Goal: Task Accomplishment & Management: Complete application form

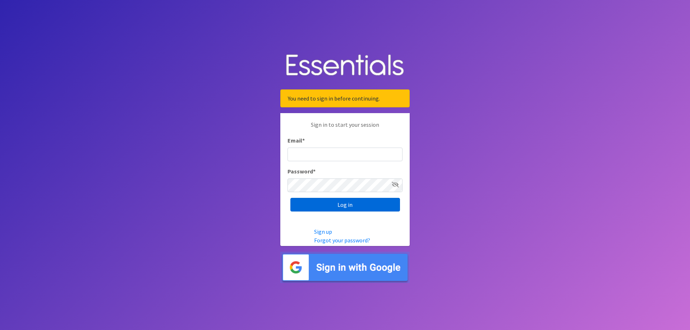
type input "[EMAIL_ADDRESS][DOMAIN_NAME]"
click at [344, 202] on input "Log in" at bounding box center [345, 205] width 110 height 14
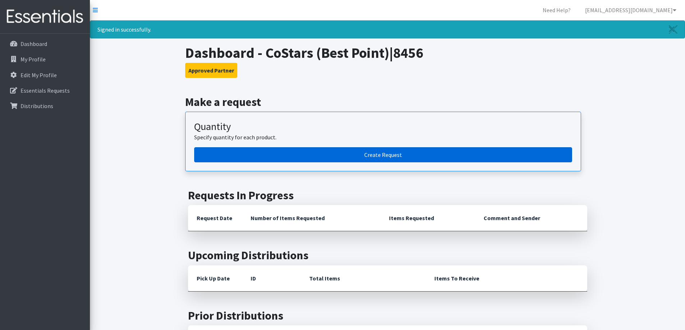
click at [384, 154] on link "Create Request" at bounding box center [383, 154] width 378 height 15
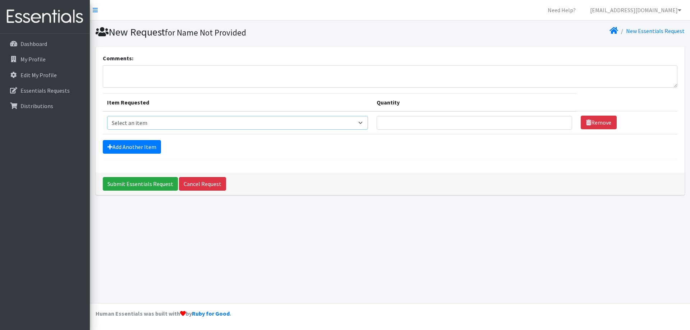
click at [130, 125] on select "Select an item F&D Men L/XL (38-50in waist) x48 F&D Men S/M (28-40in waist) x56…" at bounding box center [237, 123] width 261 height 14
select select "1222"
click at [107, 116] on select "Select an item F&D Men L/XL (38-50in waist) x48 F&D Men S/M (28-40in waist) x56…" at bounding box center [237, 123] width 261 height 14
click at [423, 124] on input "Quantity" at bounding box center [474, 123] width 195 height 14
type input "75"
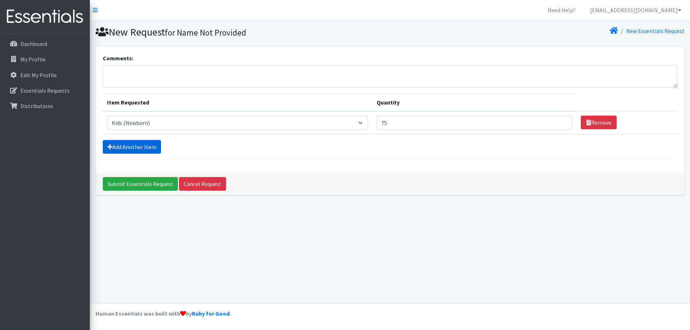
click at [128, 149] on link "Add Another Item" at bounding box center [132, 147] width 58 height 14
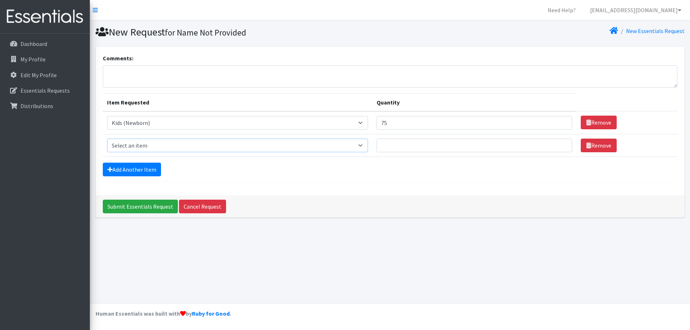
click at [130, 144] on select "Select an item F&D Men L/XL (38-50in waist) x48 F&D Men S/M (28-40in waist) x56…" at bounding box center [237, 146] width 261 height 14
select select "1201"
click at [107, 139] on select "Select an item F&D Men L/XL (38-50in waist) x48 F&D Men S/M (28-40in waist) x56…" at bounding box center [237, 146] width 261 height 14
click at [396, 146] on input "Quantity" at bounding box center [474, 146] width 195 height 14
type input "200"
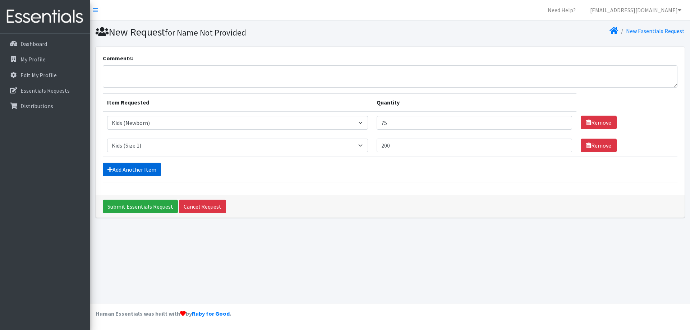
click at [138, 170] on link "Add Another Item" at bounding box center [132, 170] width 58 height 14
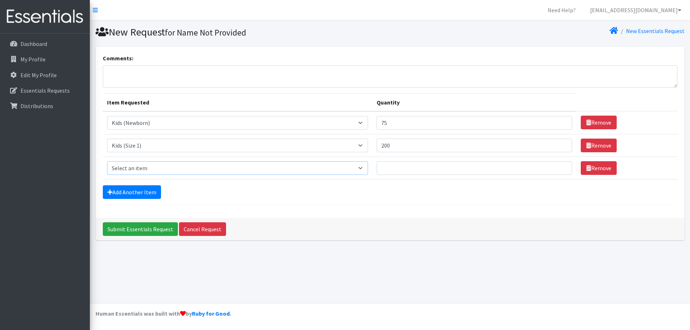
click at [130, 169] on select "Select an item F&D Men L/XL (38-50in waist) x48 F&D Men S/M (28-40in waist) x56…" at bounding box center [237, 168] width 261 height 14
select select "1202"
click at [107, 161] on select "Select an item F&D Men L/XL (38-50in waist) x48 F&D Men S/M (28-40in waist) x56…" at bounding box center [237, 168] width 261 height 14
click at [421, 169] on input "Quantity" at bounding box center [474, 168] width 195 height 14
type input "350"
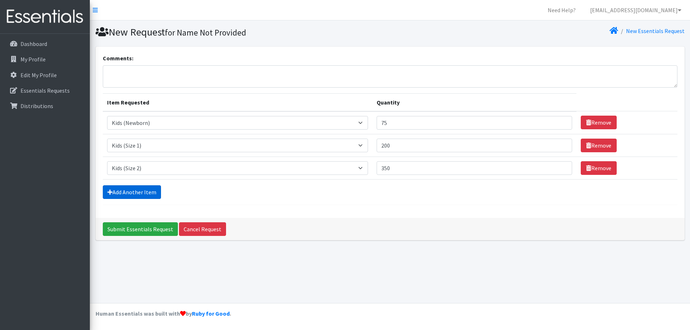
click at [127, 193] on link "Add Another Item" at bounding box center [132, 192] width 58 height 14
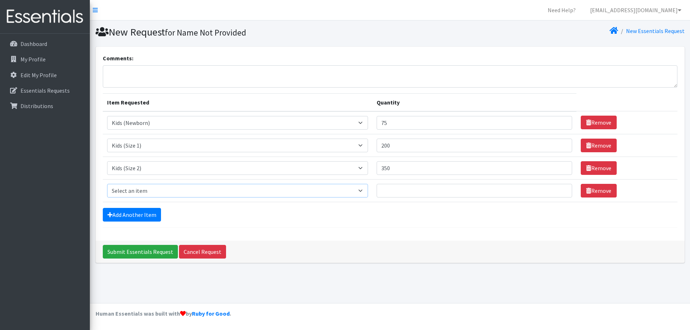
click at [139, 193] on select "Select an item F&D Men L/XL (38-50in waist) x48 F&D Men S/M (28-40in waist) x56…" at bounding box center [237, 191] width 261 height 14
select select "1221"
click at [107, 184] on select "Select an item F&D Men L/XL (38-50in waist) x48 F&D Men S/M (28-40in waist) x56…" at bounding box center [237, 191] width 261 height 14
click at [393, 191] on input "Quantity" at bounding box center [474, 191] width 195 height 14
type input "550"
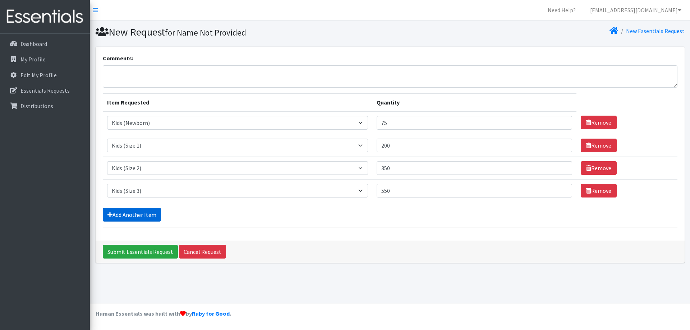
click at [137, 216] on link "Add Another Item" at bounding box center [132, 215] width 58 height 14
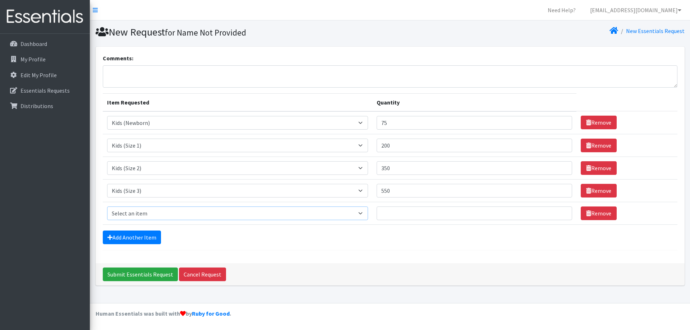
click at [129, 215] on select "Select an item F&D Men L/XL (38-50in waist) x48 F&D Men S/M (28-40in waist) x56…" at bounding box center [237, 214] width 261 height 14
select select "1213"
click at [107, 207] on select "Select an item F&D Men L/XL (38-50in waist) x48 F&D Men S/M (28-40in waist) x56…" at bounding box center [237, 214] width 261 height 14
click at [404, 211] on input "Quantity" at bounding box center [474, 214] width 195 height 14
type input "1000"
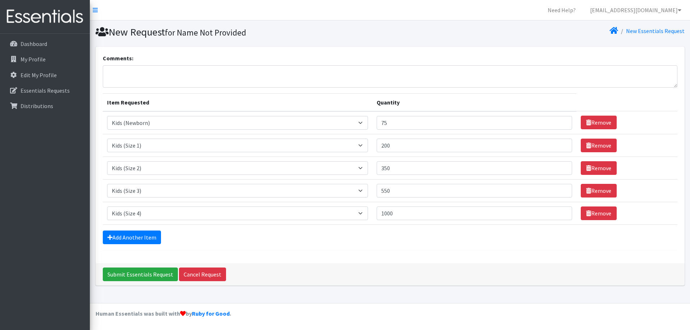
click at [356, 252] on div "Comments: Item Requested Quantity Item Requested Select an item F&D Men L/XL (3…" at bounding box center [390, 155] width 589 height 217
click at [133, 238] on link "Add Another Item" at bounding box center [132, 238] width 58 height 14
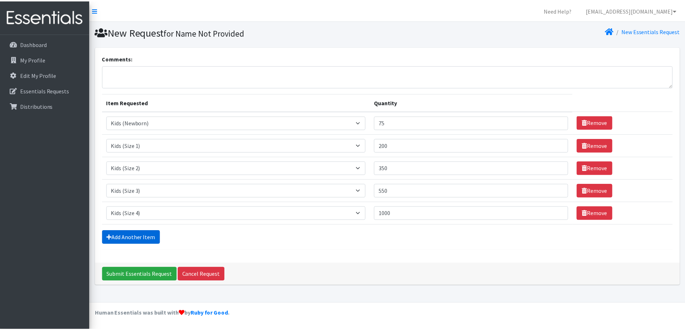
scroll to position [11, 0]
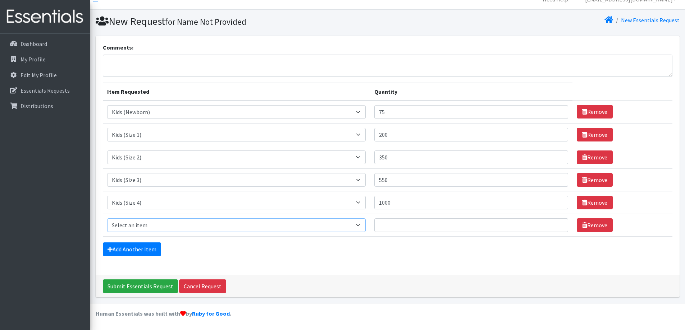
click at [133, 226] on select "Select an item F&D Men L/XL (38-50in waist) x48 F&D Men S/M (28-40in waist) x56…" at bounding box center [236, 225] width 259 height 14
select select "1214"
click at [107, 218] on select "Select an item F&D Men L/XL (38-50in waist) x48 F&D Men S/M (28-40in waist) x56…" at bounding box center [236, 225] width 259 height 14
click at [397, 226] on input "Quantity" at bounding box center [470, 225] width 193 height 14
type input "750"
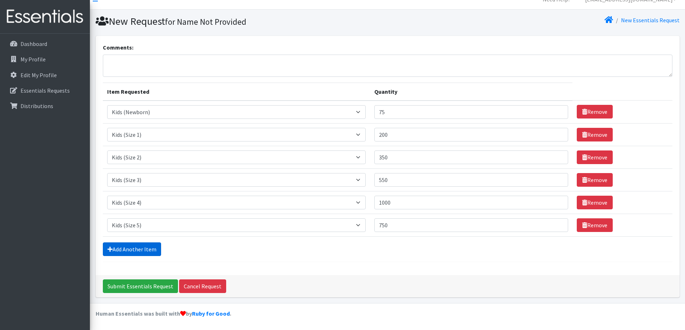
click at [129, 249] on link "Add Another Item" at bounding box center [132, 250] width 58 height 14
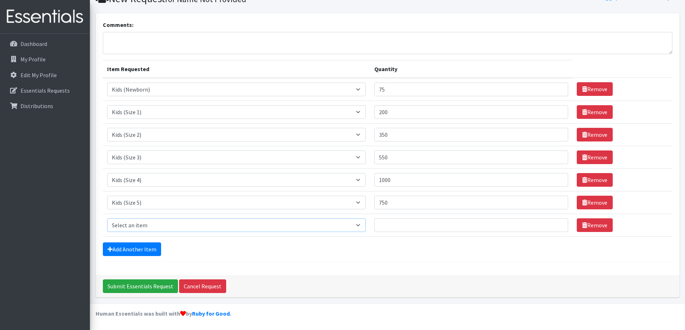
click at [134, 226] on select "Select an item F&D Men L/XL (38-50in waist) x48 F&D Men S/M (28-40in waist) x56…" at bounding box center [236, 225] width 259 height 14
select select "1216"
click at [107, 218] on select "Select an item F&D Men L/XL (38-50in waist) x48 F&D Men S/M (28-40in waist) x56…" at bounding box center [236, 225] width 259 height 14
click at [391, 222] on input "Quantity" at bounding box center [470, 225] width 193 height 14
type input "1800"
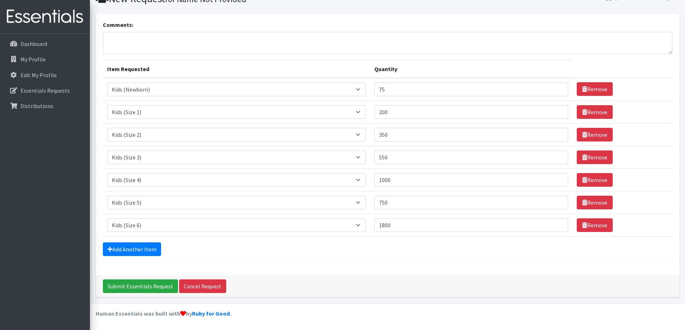
click at [256, 271] on div "Comments: Item Requested Quantity Item Requested Select an item F&D Men L/XL (3…" at bounding box center [388, 144] width 584 height 262
click at [137, 253] on link "Add Another Item" at bounding box center [132, 250] width 58 height 14
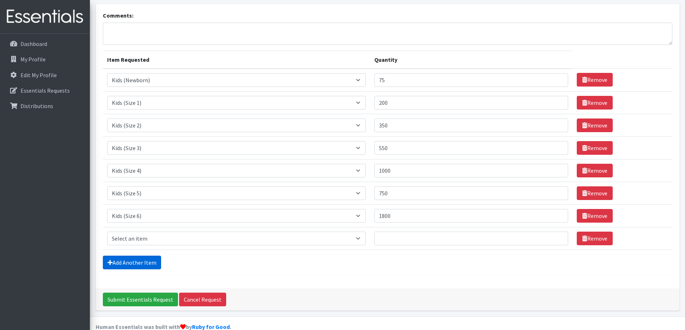
scroll to position [56, 0]
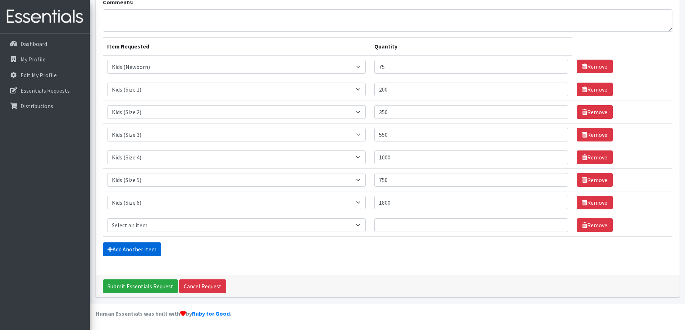
click at [126, 248] on link "Add Another Item" at bounding box center [132, 250] width 58 height 14
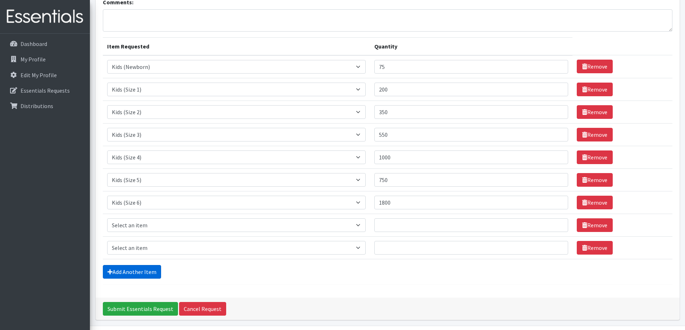
scroll to position [79, 0]
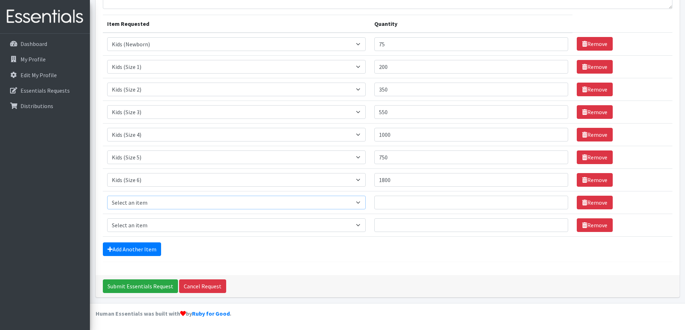
click at [134, 207] on select "Select an item F&D Men L/XL (38-50in waist) x48 F&D Men S/M (28-40in waist) x56…" at bounding box center [236, 203] width 259 height 14
select select "15541"
click at [107, 196] on select "Select an item F&D Men L/XL (38-50in waist) x48 F&D Men S/M (28-40in waist) x56…" at bounding box center [236, 203] width 259 height 14
click at [246, 227] on select "Select an item F&D Men L/XL (38-50in waist) x48 F&D Men S/M (28-40in waist) x56…" at bounding box center [236, 225] width 259 height 14
select select "15513"
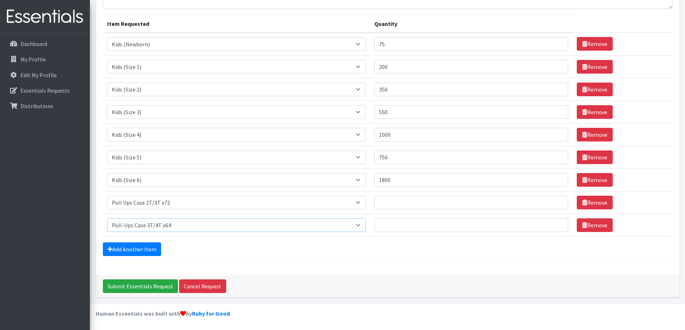
click at [107, 218] on select "Select an item F&D Men L/XL (38-50in waist) x48 F&D Men S/M (28-40in waist) x56…" at bounding box center [236, 225] width 259 height 14
click at [155, 250] on link "Add Another Item" at bounding box center [132, 250] width 58 height 14
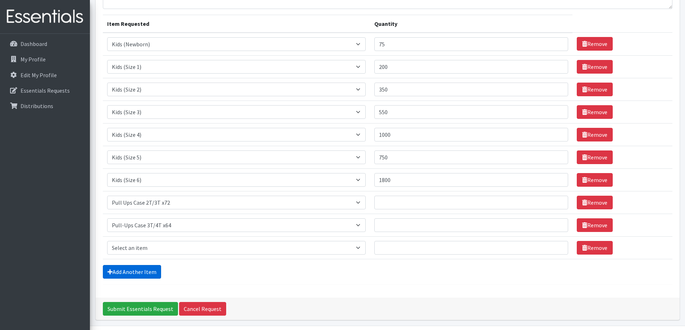
scroll to position [101, 0]
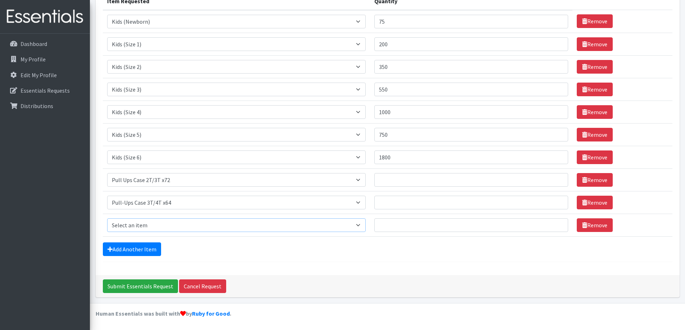
click at [152, 224] on select "Select an item F&D Men L/XL (38-50in waist) x48 F&D Men S/M (28-40in waist) x56…" at bounding box center [236, 225] width 259 height 14
select select "15514"
click at [107, 218] on select "Select an item F&D Men L/XL (38-50in waist) x48 F&D Men S/M (28-40in waist) x56…" at bounding box center [236, 225] width 259 height 14
click at [150, 249] on link "Add Another Item" at bounding box center [132, 250] width 58 height 14
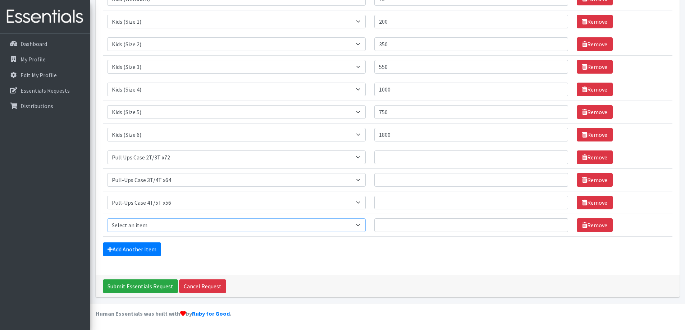
click at [144, 228] on select "Select an item F&D Men L/XL (38-50in waist) x48 F&D Men S/M (28-40in waist) x56…" at bounding box center [236, 225] width 259 height 14
select select "15348"
click at [107, 218] on select "Select an item F&D Men L/XL (38-50in waist) x48 F&D Men S/M (28-40in waist) x56…" at bounding box center [236, 225] width 259 height 14
click at [407, 227] on input "Quantity" at bounding box center [470, 225] width 193 height 14
type input "10"
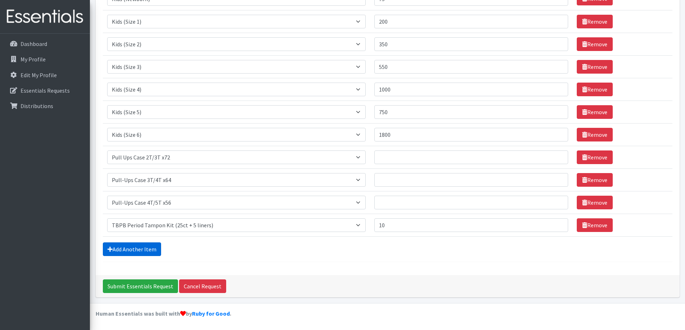
click at [130, 251] on link "Add Another Item" at bounding box center [132, 250] width 58 height 14
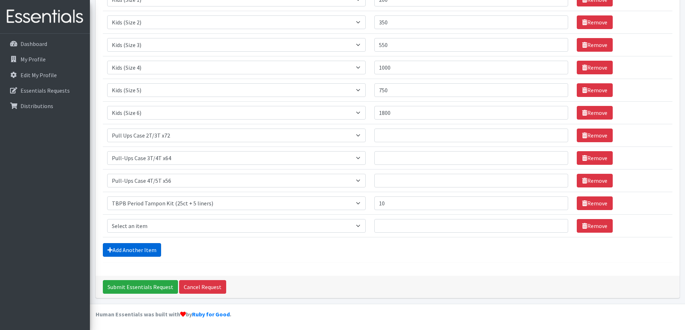
scroll to position [147, 0]
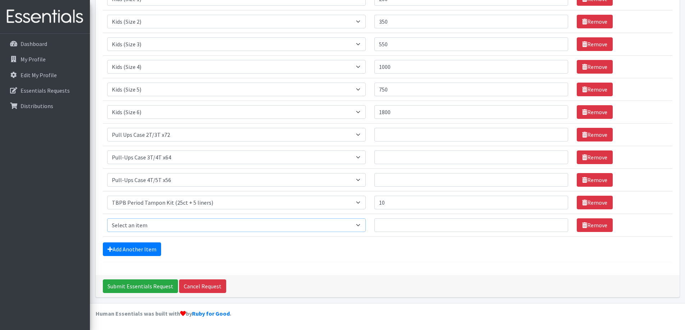
click at [130, 223] on select "Select an item F&D Men L/XL (38-50in waist) x48 F&D Men S/M (28-40in waist) x56…" at bounding box center [236, 225] width 259 height 14
select select "15347"
click at [107, 218] on select "Select an item F&D Men L/XL (38-50in waist) x48 F&D Men S/M (28-40in waist) x56…" at bounding box center [236, 225] width 259 height 14
click at [388, 223] on input "Quantity" at bounding box center [470, 225] width 193 height 14
type input "50"
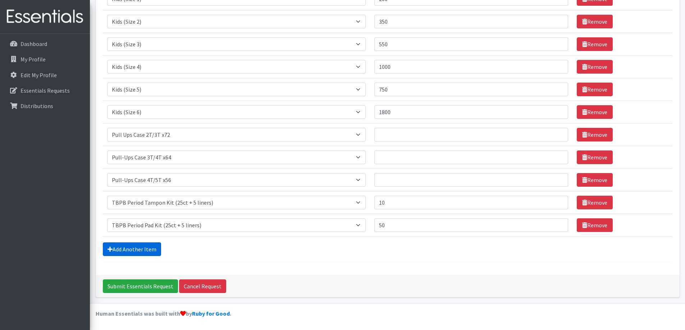
click at [140, 249] on link "Add Another Item" at bounding box center [132, 250] width 58 height 14
click at [143, 227] on select "Select an item F&D Men L/XL (38-50in waist) x48 F&D Men S/M (28-40in waist) x56…" at bounding box center [236, 225] width 259 height 14
select select "15511"
click at [107, 218] on select "Select an item F&D Men L/XL (38-50in waist) x48 F&D Men S/M (28-40in waist) x56…" at bounding box center [236, 225] width 259 height 14
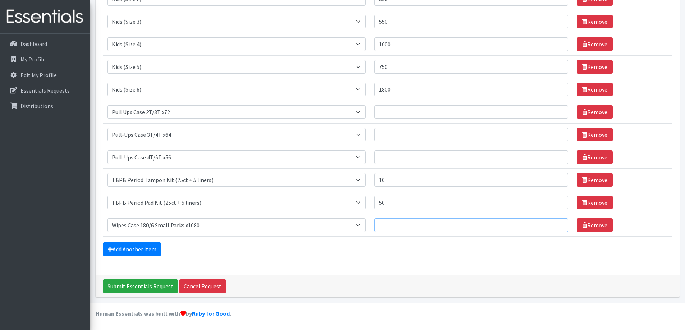
click at [406, 227] on input "Quantity" at bounding box center [470, 225] width 193 height 14
type input "10"
click at [379, 251] on div "Add Another Item" at bounding box center [387, 250] width 569 height 14
click at [406, 115] on input "Quantity" at bounding box center [470, 112] width 193 height 14
type input "5"
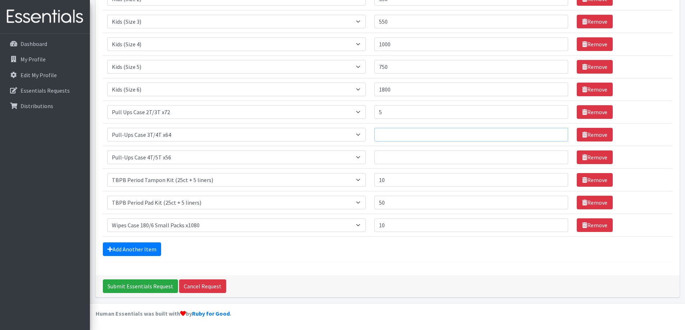
click at [400, 135] on input "Quantity" at bounding box center [470, 135] width 193 height 14
type input "10"
click at [397, 156] on input "Quantity" at bounding box center [470, 158] width 193 height 14
type input "10"
click at [305, 199] on select "Select an item F&D Men L/XL (38-50in waist) x48 F&D Men S/M (28-40in waist) x56…" at bounding box center [236, 203] width 259 height 14
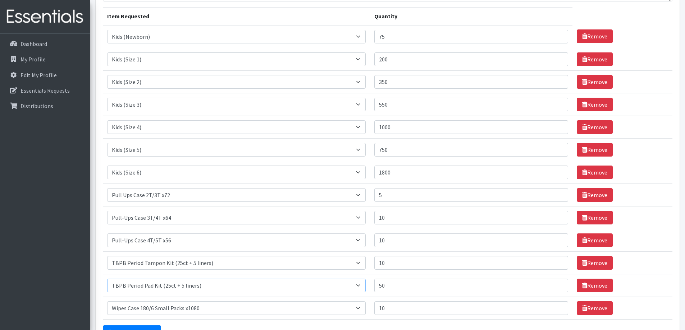
scroll to position [0, 0]
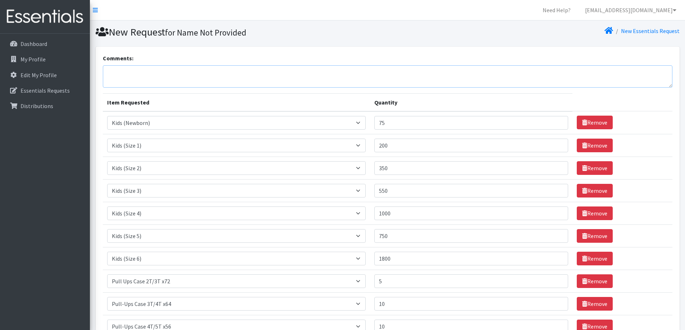
click at [139, 78] on textarea "Comments:" at bounding box center [387, 76] width 569 height 22
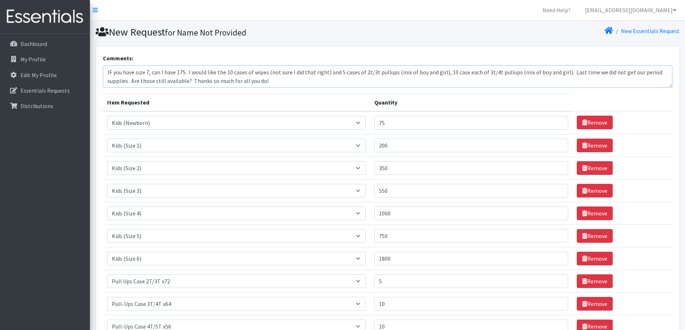
click at [186, 73] on textarea "IF you have size 7, can I have 175. I would like the 10 cases of wipes (not sur…" at bounding box center [387, 76] width 569 height 22
click at [463, 73] on textarea "IF you have size 7, can I have 175? I would like the 10 cases of wipes (not sur…" at bounding box center [387, 76] width 569 height 22
click at [497, 74] on textarea "IF you have size 7, can I have 175? I would like the 10 cases of wipes (not sur…" at bounding box center [387, 76] width 569 height 22
type textarea "IF you have size 7, can I have 175? I would like the 10 cases of wipes (not sur…"
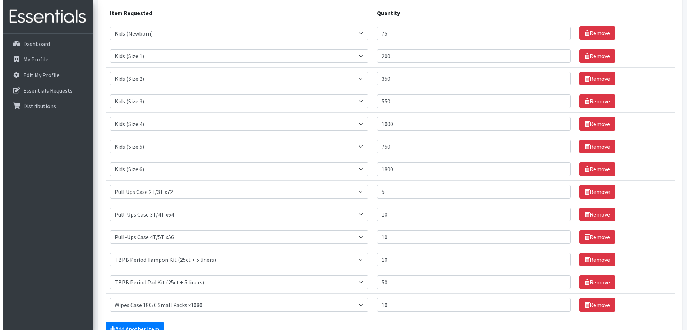
scroll to position [169, 0]
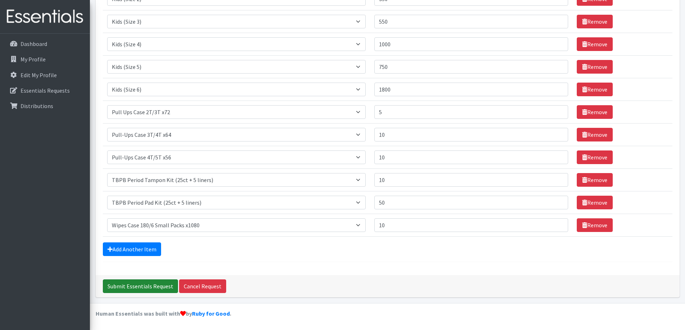
click at [148, 286] on input "Submit Essentials Request" at bounding box center [140, 287] width 75 height 14
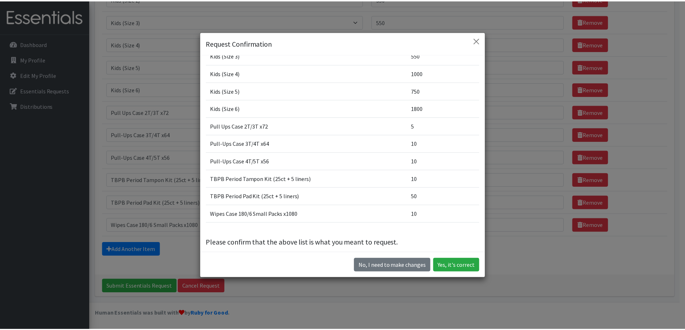
scroll to position [92, 0]
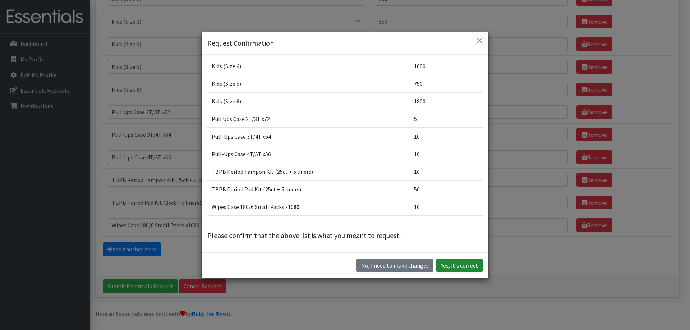
click at [453, 267] on button "Yes, it's correct" at bounding box center [459, 266] width 46 height 14
